Goal: Information Seeking & Learning: Learn about a topic

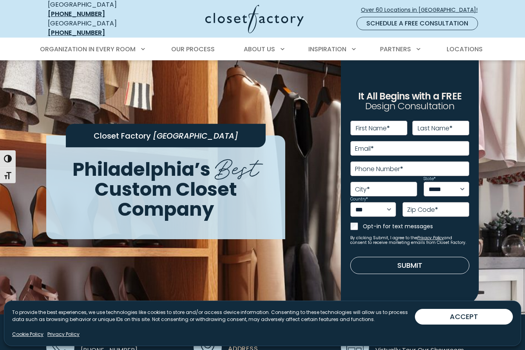
click at [258, 16] on img at bounding box center [254, 19] width 98 height 29
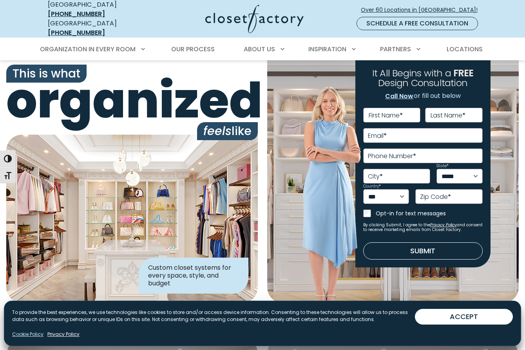
click at [28, 332] on link "Cookie Policy" at bounding box center [27, 334] width 31 height 7
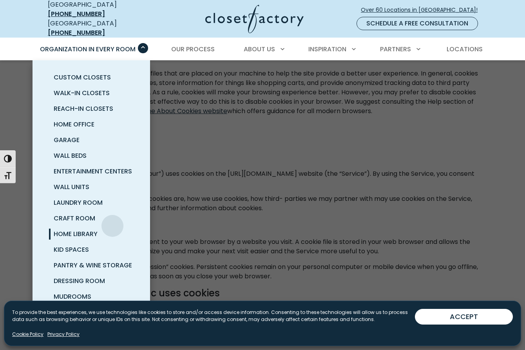
scroll to position [120, 0]
click at [63, 120] on span "Home Office" at bounding box center [74, 124] width 41 height 9
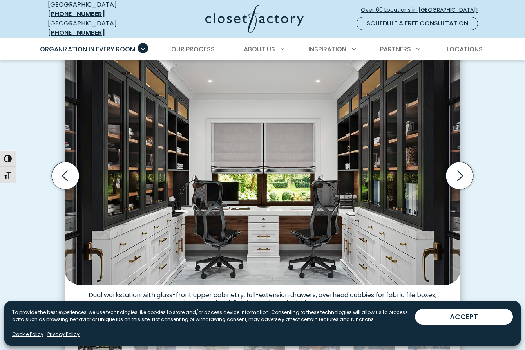
scroll to position [231, 0]
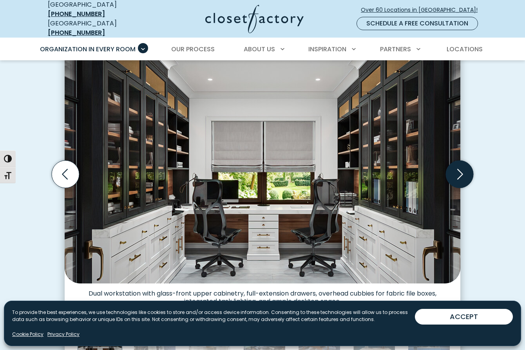
click at [461, 164] on icon "Next slide" at bounding box center [459, 173] width 27 height 27
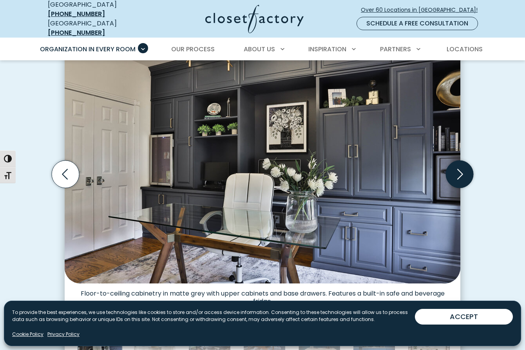
click at [460, 166] on icon "Next slide" at bounding box center [459, 173] width 27 height 27
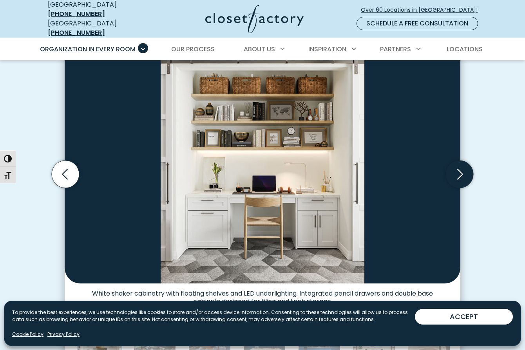
click at [460, 166] on icon "Next slide" at bounding box center [459, 173] width 27 height 27
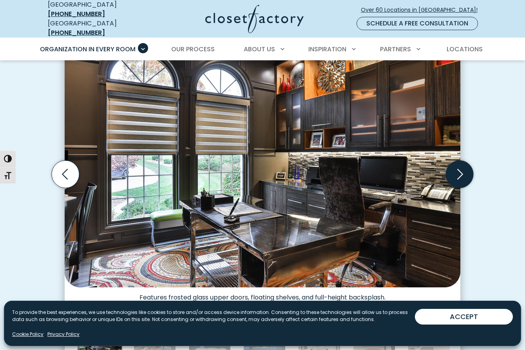
click at [460, 166] on icon "Next slide" at bounding box center [459, 173] width 27 height 27
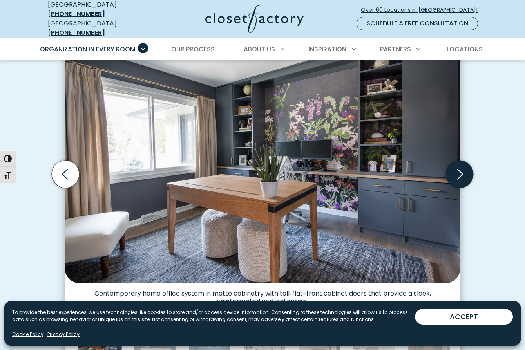
click at [460, 166] on icon "Next slide" at bounding box center [459, 173] width 27 height 27
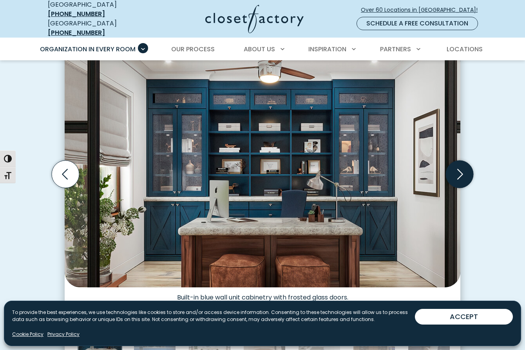
click at [460, 166] on icon "Next slide" at bounding box center [459, 173] width 27 height 27
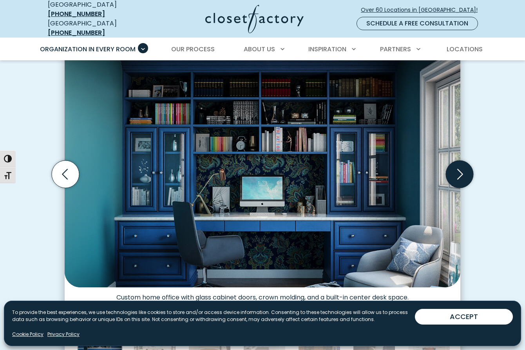
click at [460, 166] on icon "Next slide" at bounding box center [459, 173] width 27 height 27
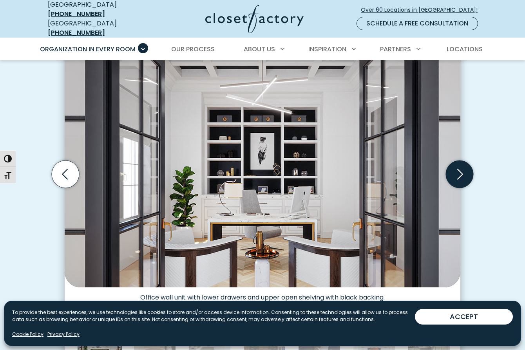
click at [460, 166] on icon "Next slide" at bounding box center [459, 173] width 27 height 27
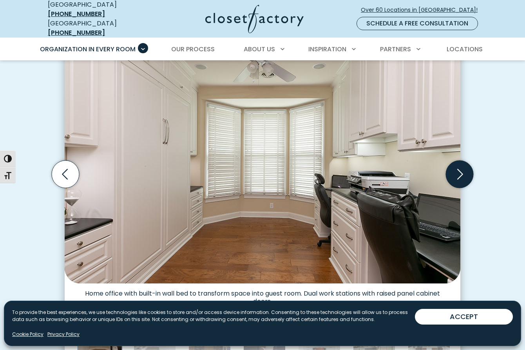
click at [460, 166] on icon "Next slide" at bounding box center [459, 173] width 27 height 27
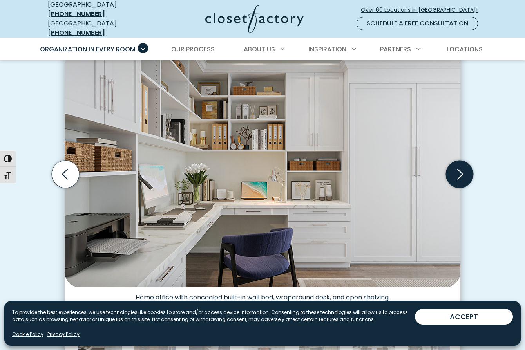
click at [460, 166] on icon "Next slide" at bounding box center [459, 173] width 27 height 27
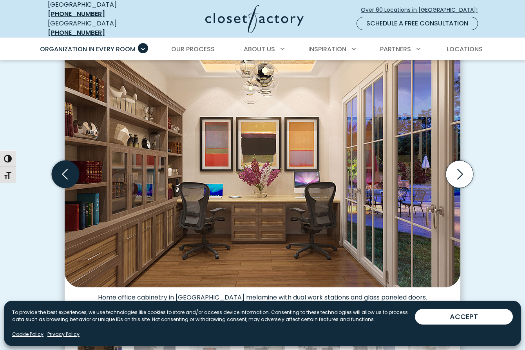
click at [67, 170] on icon "Previous slide" at bounding box center [65, 173] width 27 height 27
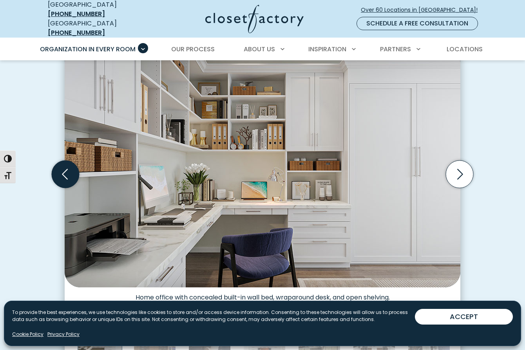
click at [67, 170] on icon "Previous slide" at bounding box center [65, 173] width 27 height 27
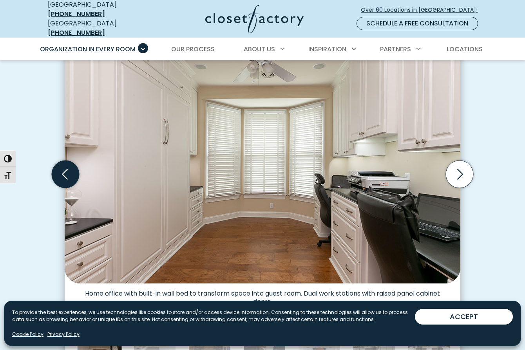
click at [67, 170] on icon "Previous slide" at bounding box center [65, 173] width 27 height 27
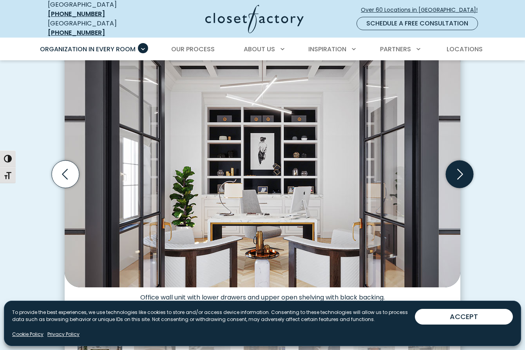
click at [458, 171] on icon "Next slide" at bounding box center [459, 173] width 27 height 27
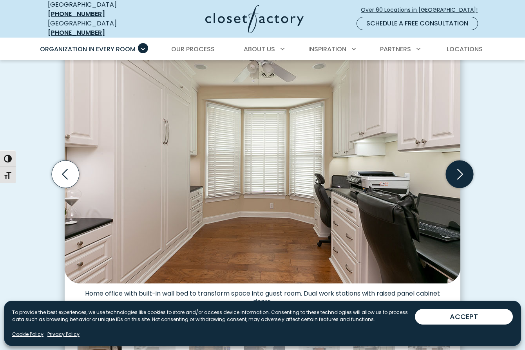
click at [458, 171] on icon "Next slide" at bounding box center [459, 173] width 27 height 27
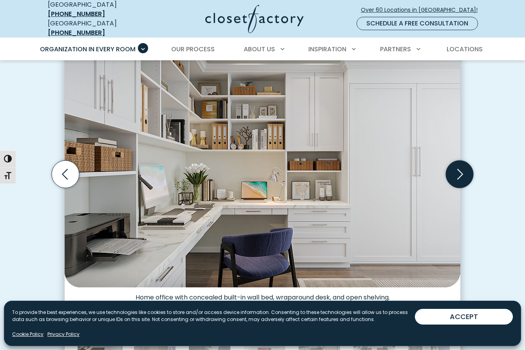
click at [458, 171] on icon "Next slide" at bounding box center [459, 173] width 27 height 27
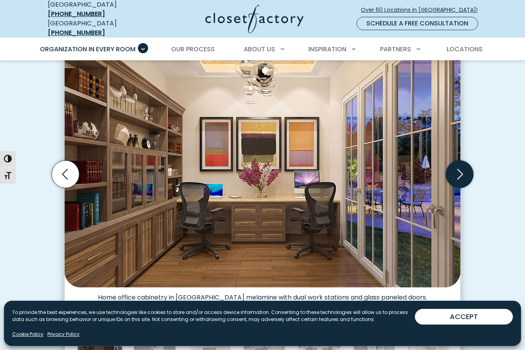
click at [458, 171] on icon "Next slide" at bounding box center [459, 173] width 27 height 27
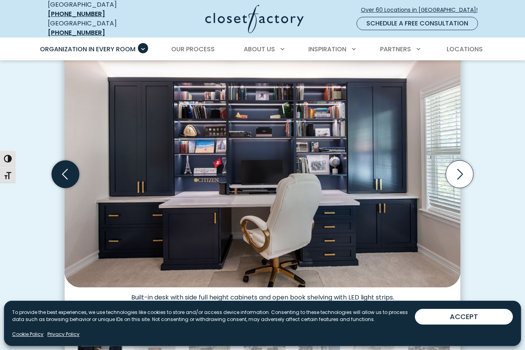
click at [70, 170] on icon "Previous slide" at bounding box center [65, 173] width 27 height 27
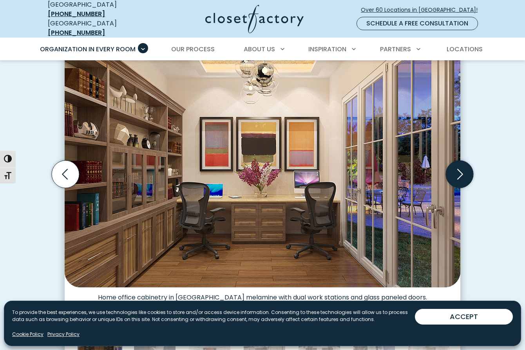
click at [460, 165] on icon "Next slide" at bounding box center [459, 173] width 27 height 27
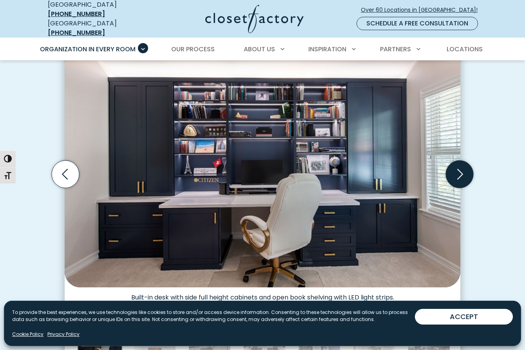
click at [460, 165] on icon "Next slide" at bounding box center [459, 173] width 27 height 27
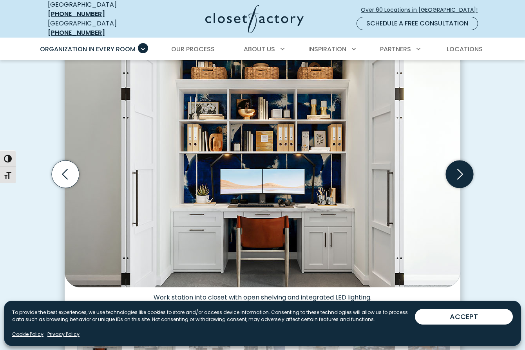
click at [459, 169] on icon "Next slide" at bounding box center [460, 174] width 6 height 11
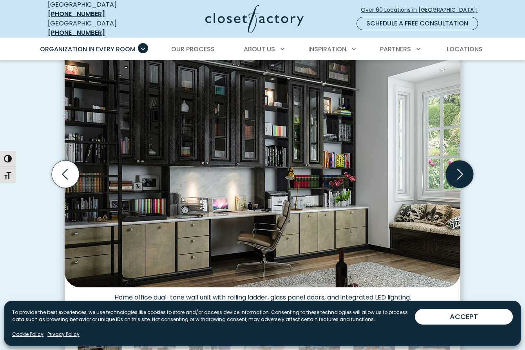
click at [463, 164] on icon "Next slide" at bounding box center [459, 173] width 27 height 27
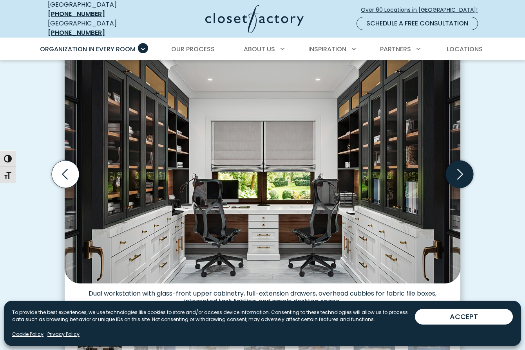
click at [462, 164] on icon "Next slide" at bounding box center [459, 173] width 27 height 27
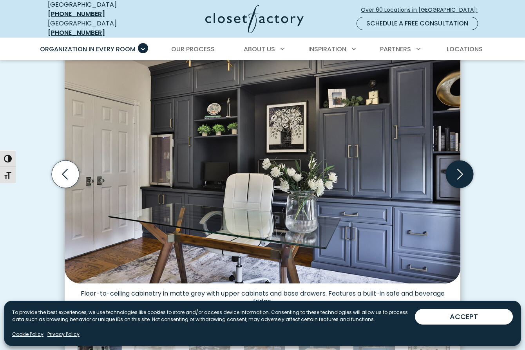
click at [462, 164] on icon "Next slide" at bounding box center [459, 173] width 27 height 27
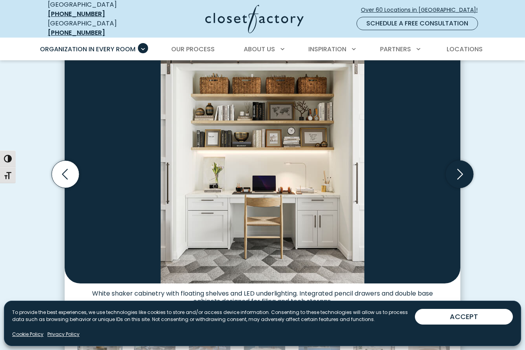
click at [462, 164] on icon "Next slide" at bounding box center [459, 173] width 27 height 27
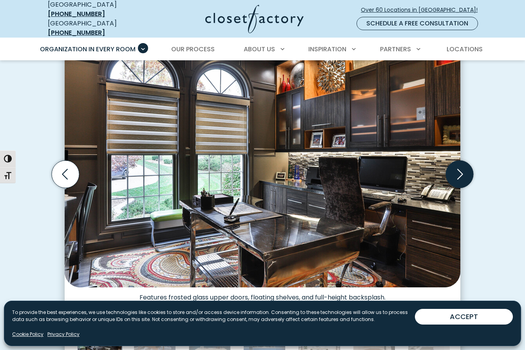
click at [462, 164] on icon "Next slide" at bounding box center [459, 173] width 27 height 27
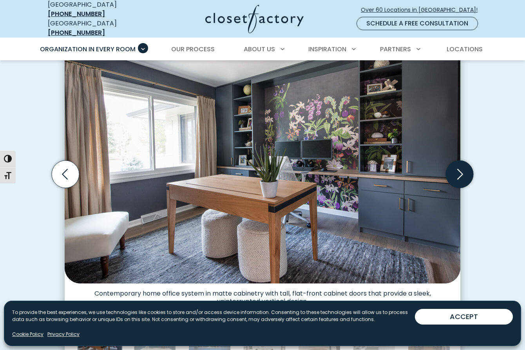
click at [462, 164] on icon "Next slide" at bounding box center [459, 173] width 27 height 27
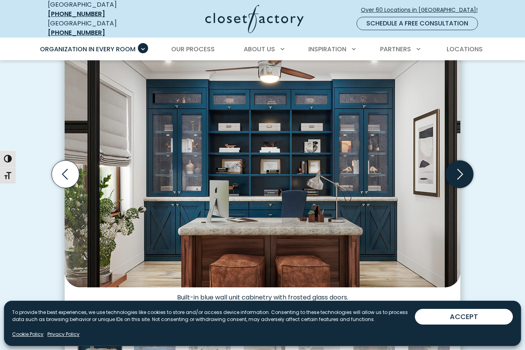
click at [462, 164] on icon "Next slide" at bounding box center [459, 173] width 27 height 27
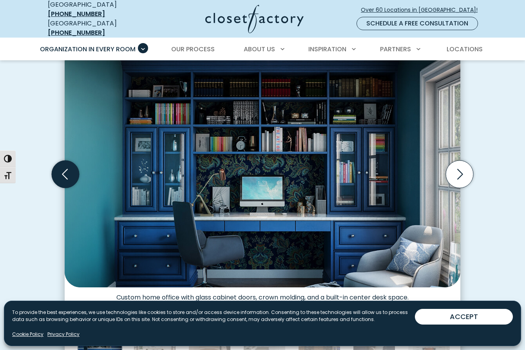
click at [65, 174] on icon "Previous slide" at bounding box center [65, 173] width 27 height 27
